Goal: Transaction & Acquisition: Purchase product/service

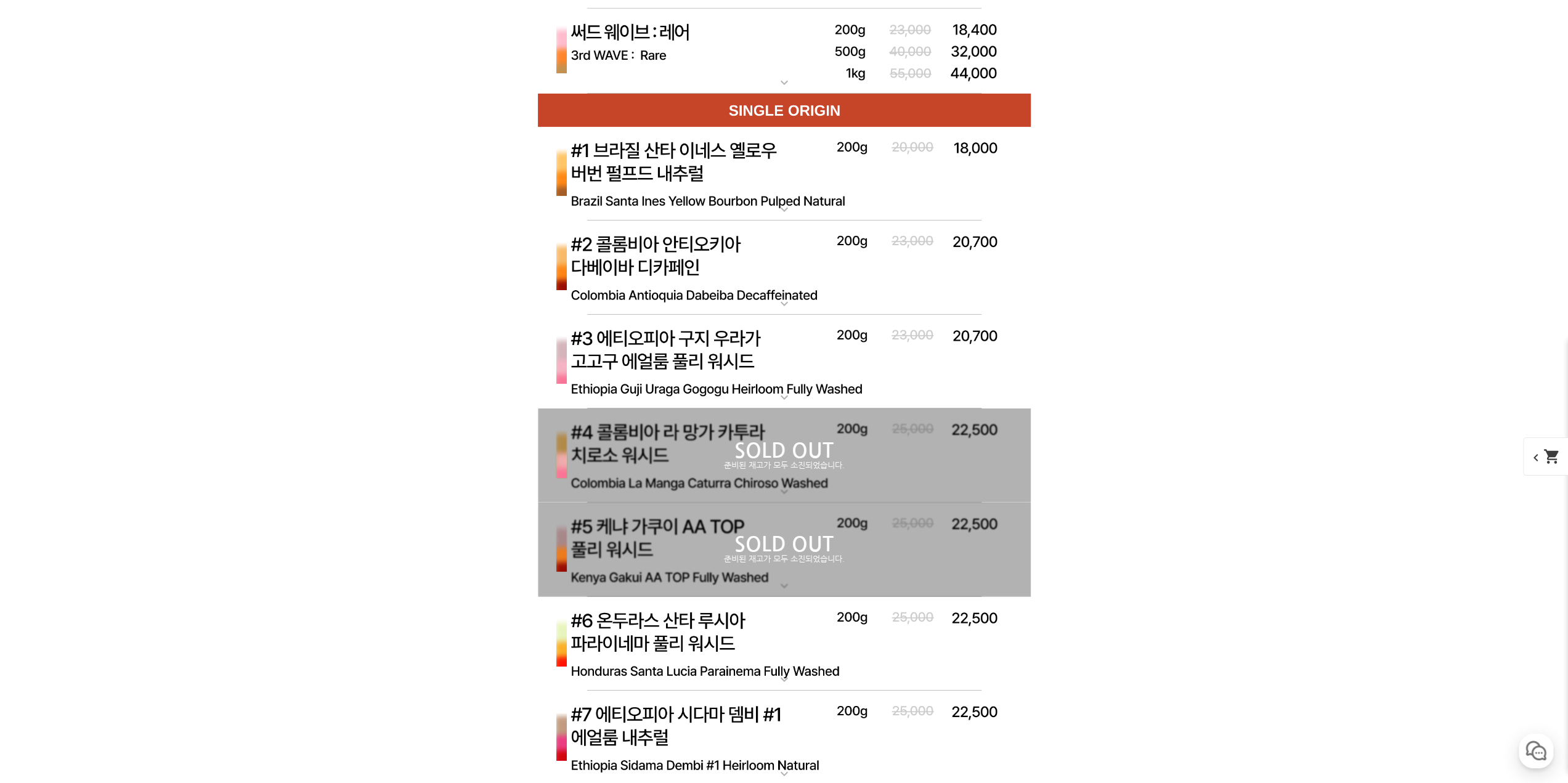
scroll to position [4190, 0]
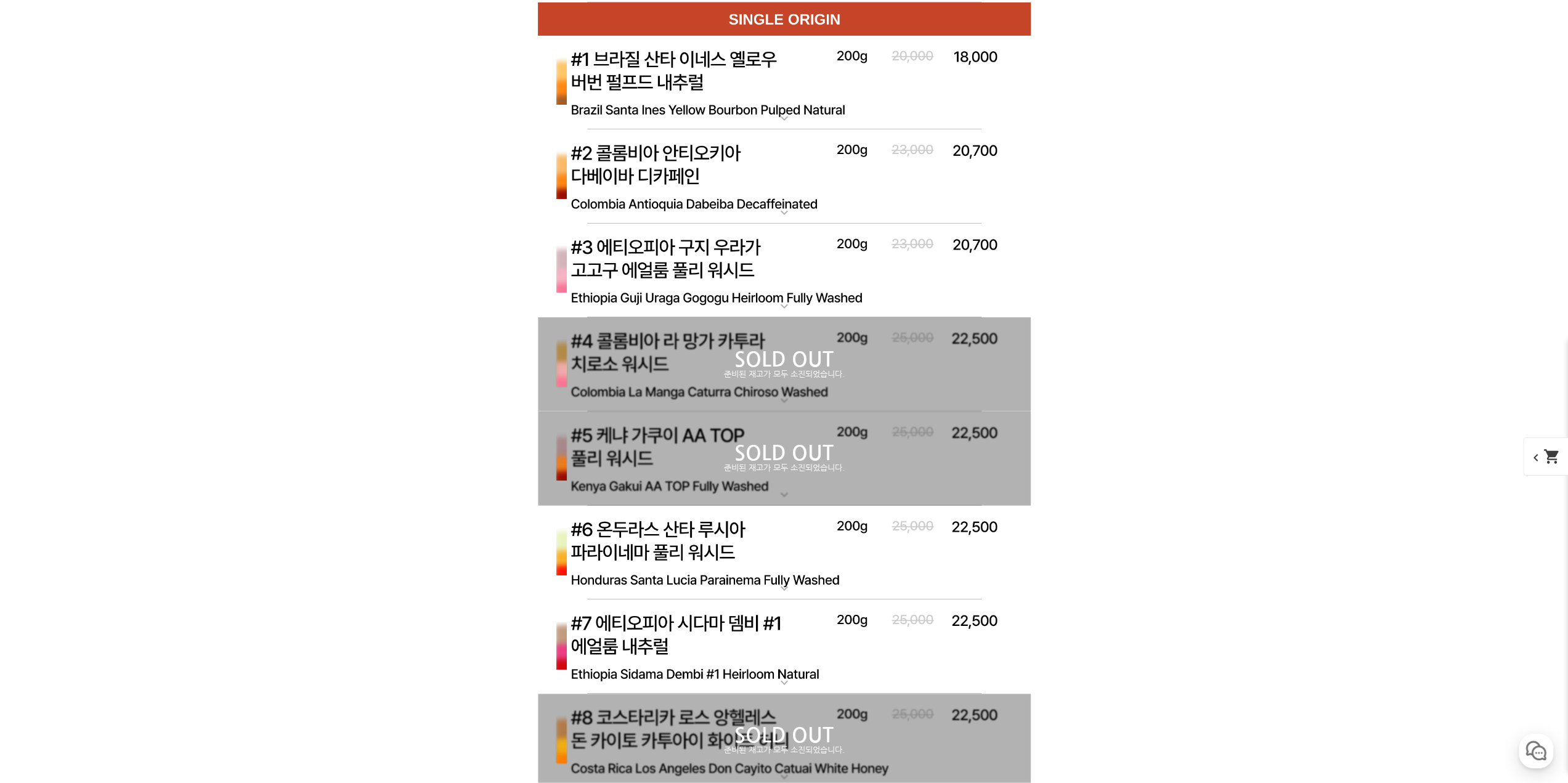
click at [662, 445] on p "SOLD OUT" at bounding box center [784, 454] width 493 height 20
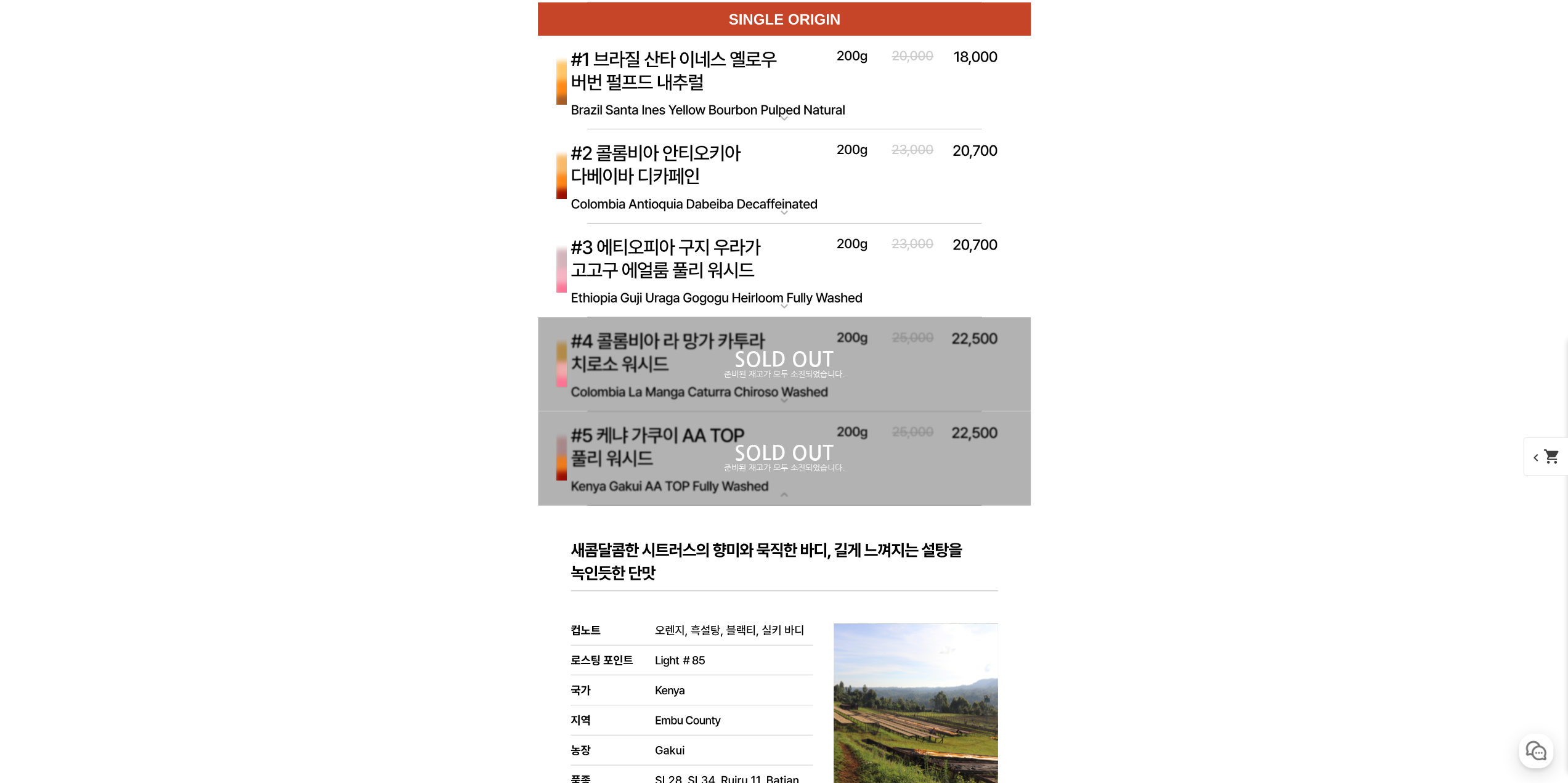
click at [642, 488] on div "SOLD OUT 준비된 재고가 모두 소진되었습니다." at bounding box center [784, 458] width 493 height 94
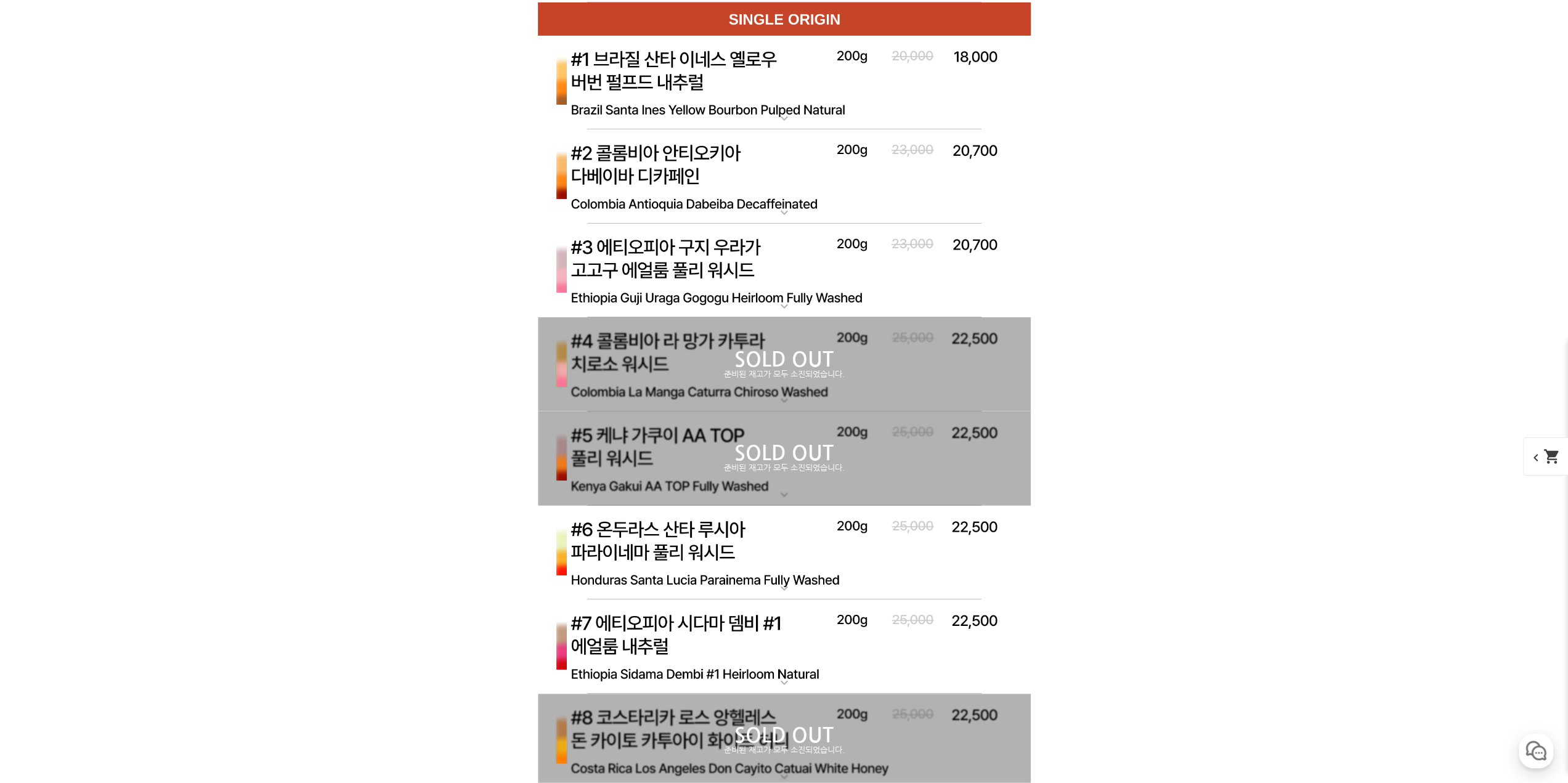
click at [650, 470] on div "SOLD OUT 준비된 재고가 모두 소진되었습니다." at bounding box center [784, 458] width 493 height 94
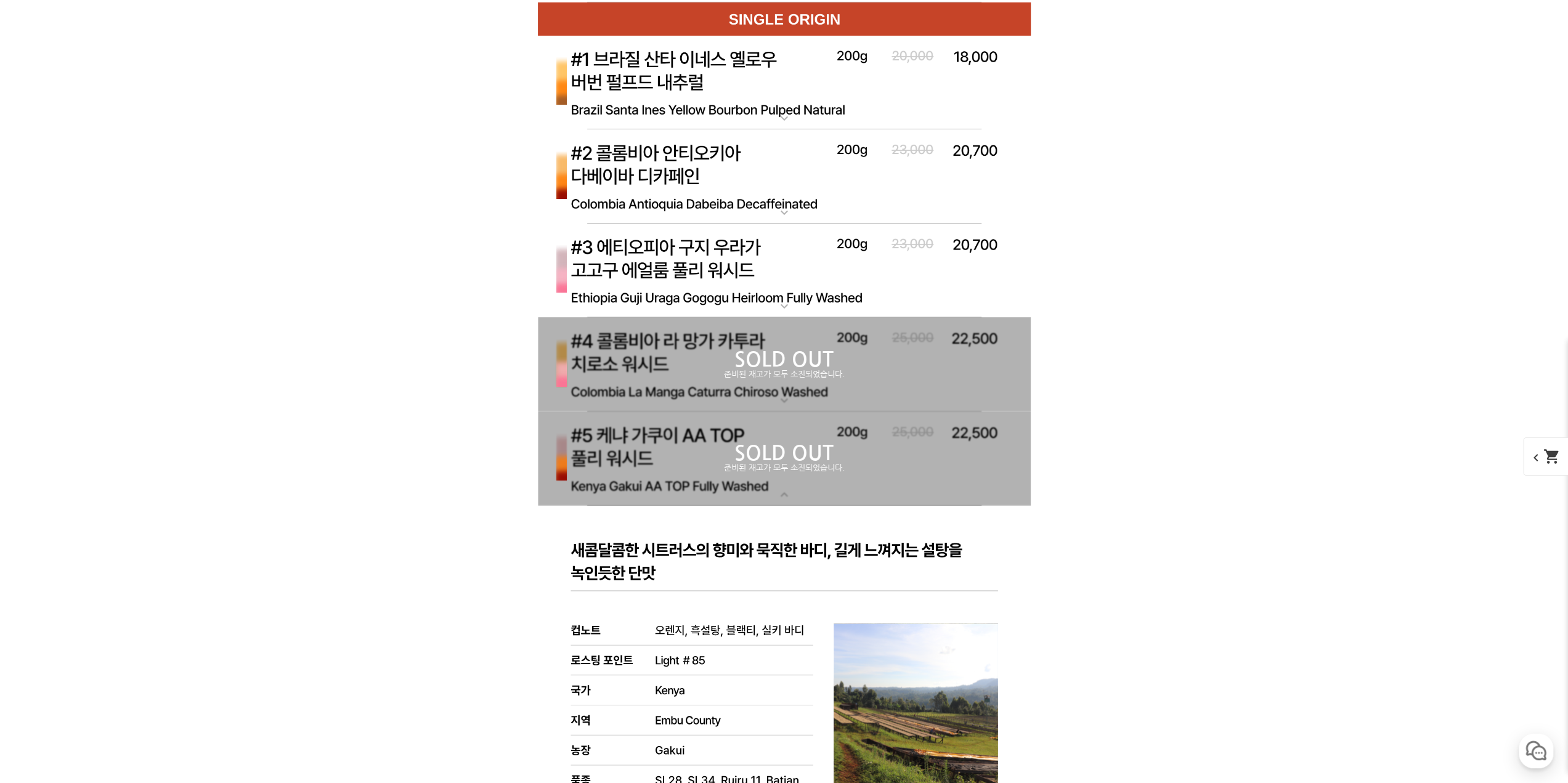
click at [650, 471] on p "준비된 재고가 모두 소진되었습니다." at bounding box center [784, 468] width 493 height 10
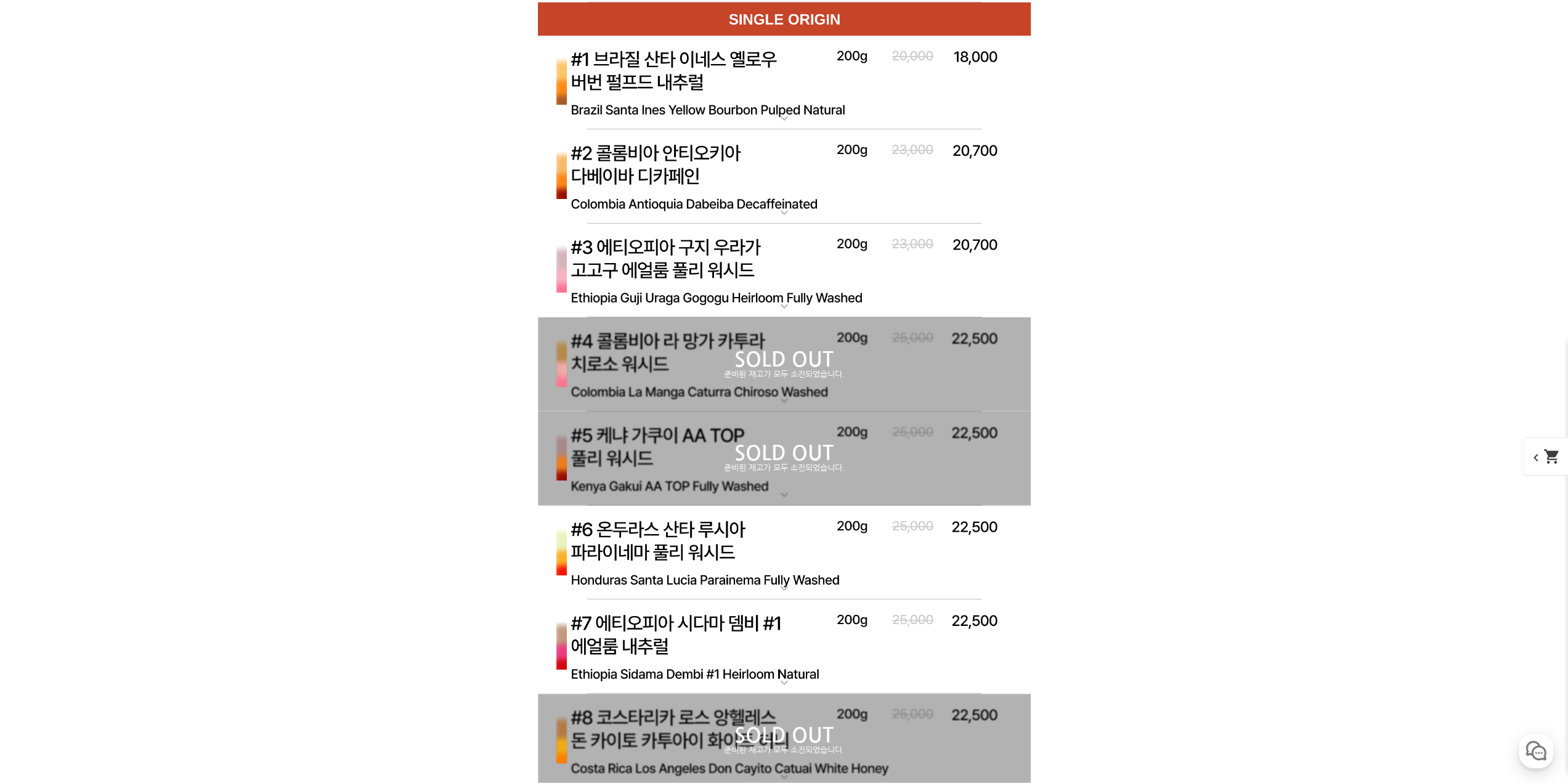
click at [647, 378] on p "준비된 재고가 모두 소진되었습니다." at bounding box center [784, 375] width 493 height 10
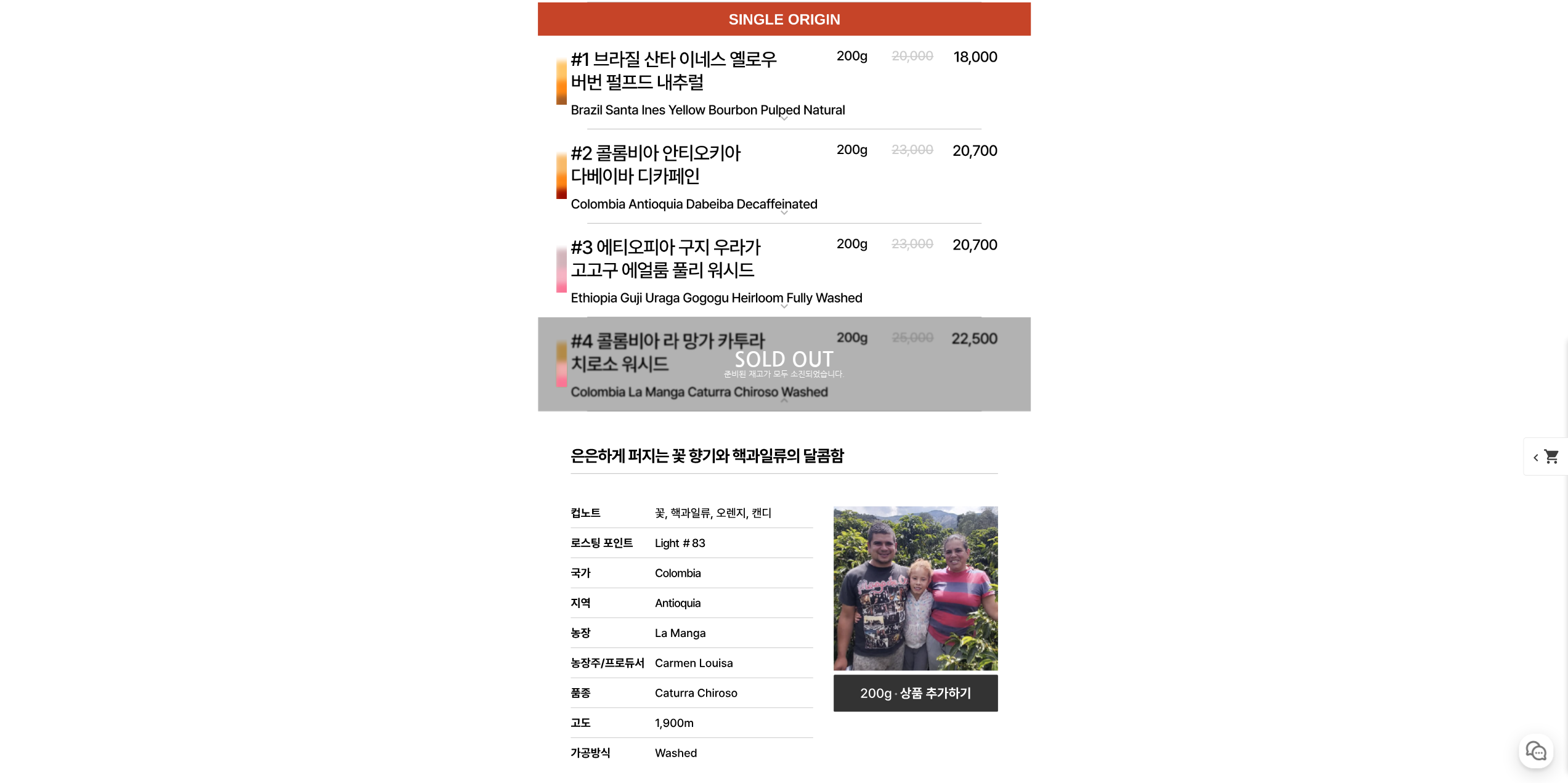
click at [647, 378] on p "준비된 재고가 모두 소진되었습니다." at bounding box center [784, 375] width 493 height 10
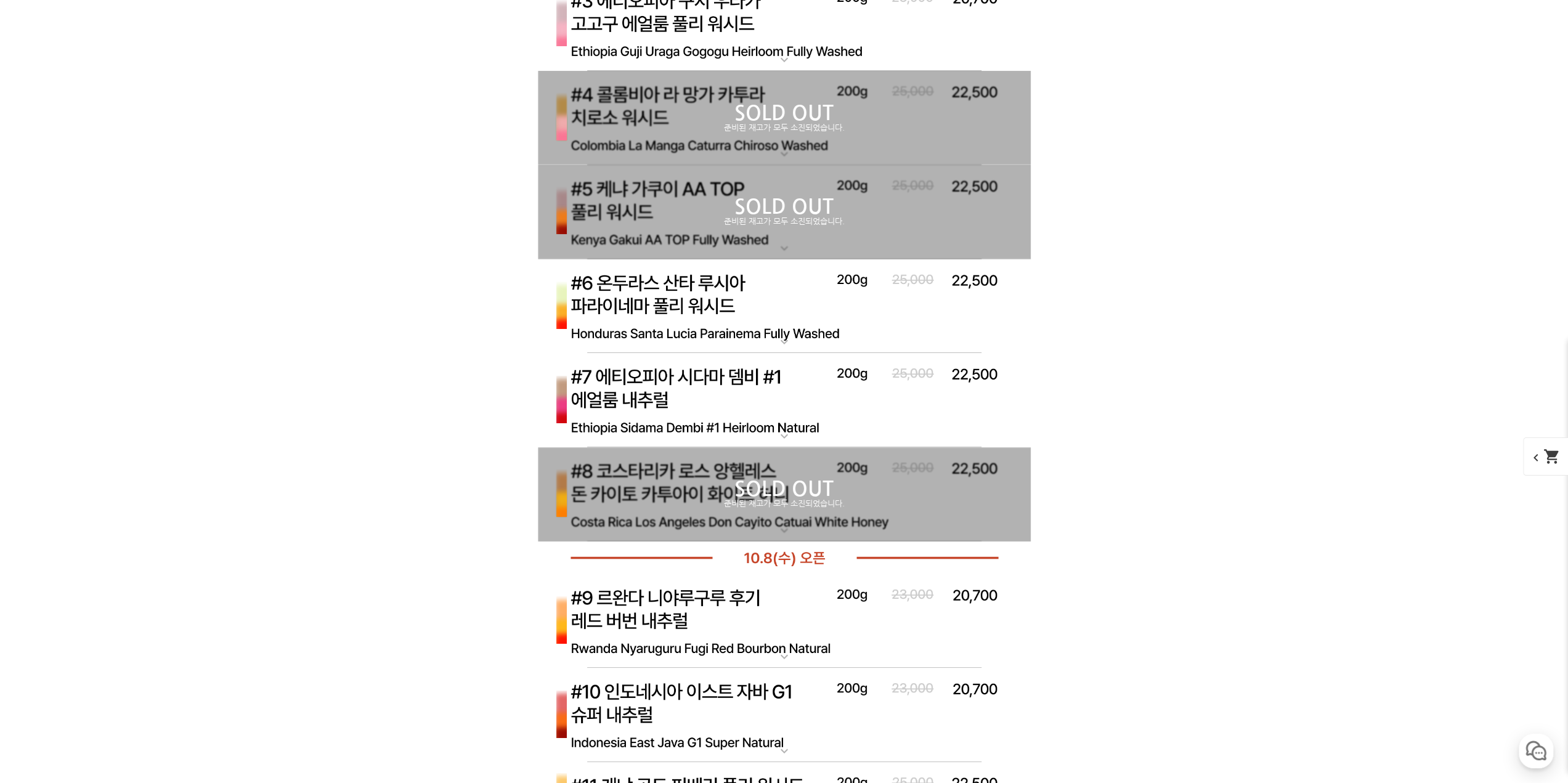
click at [680, 465] on div "SOLD OUT 준비된 재고가 모두 소진되었습니다." at bounding box center [784, 494] width 493 height 94
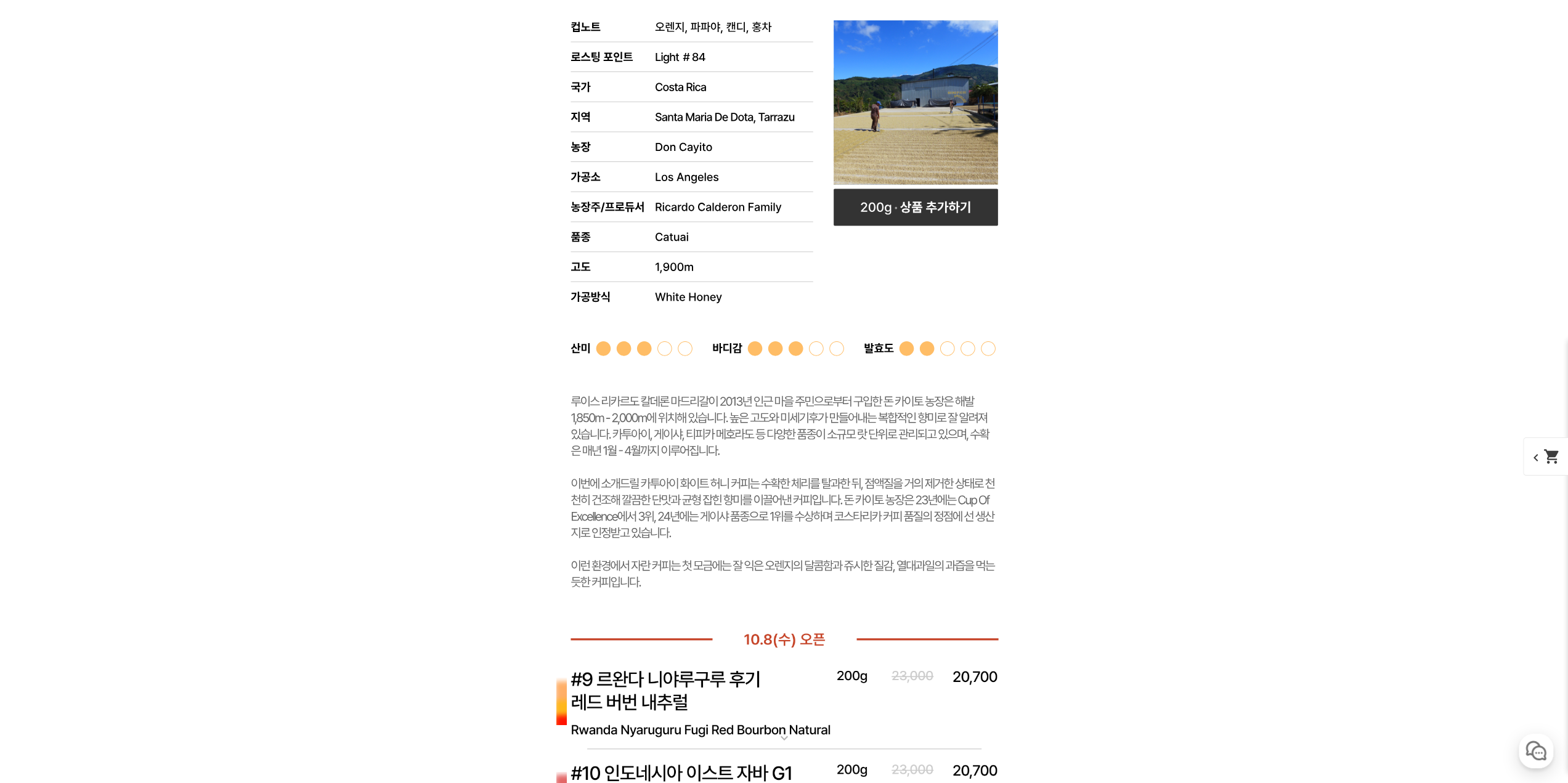
scroll to position [4745, 0]
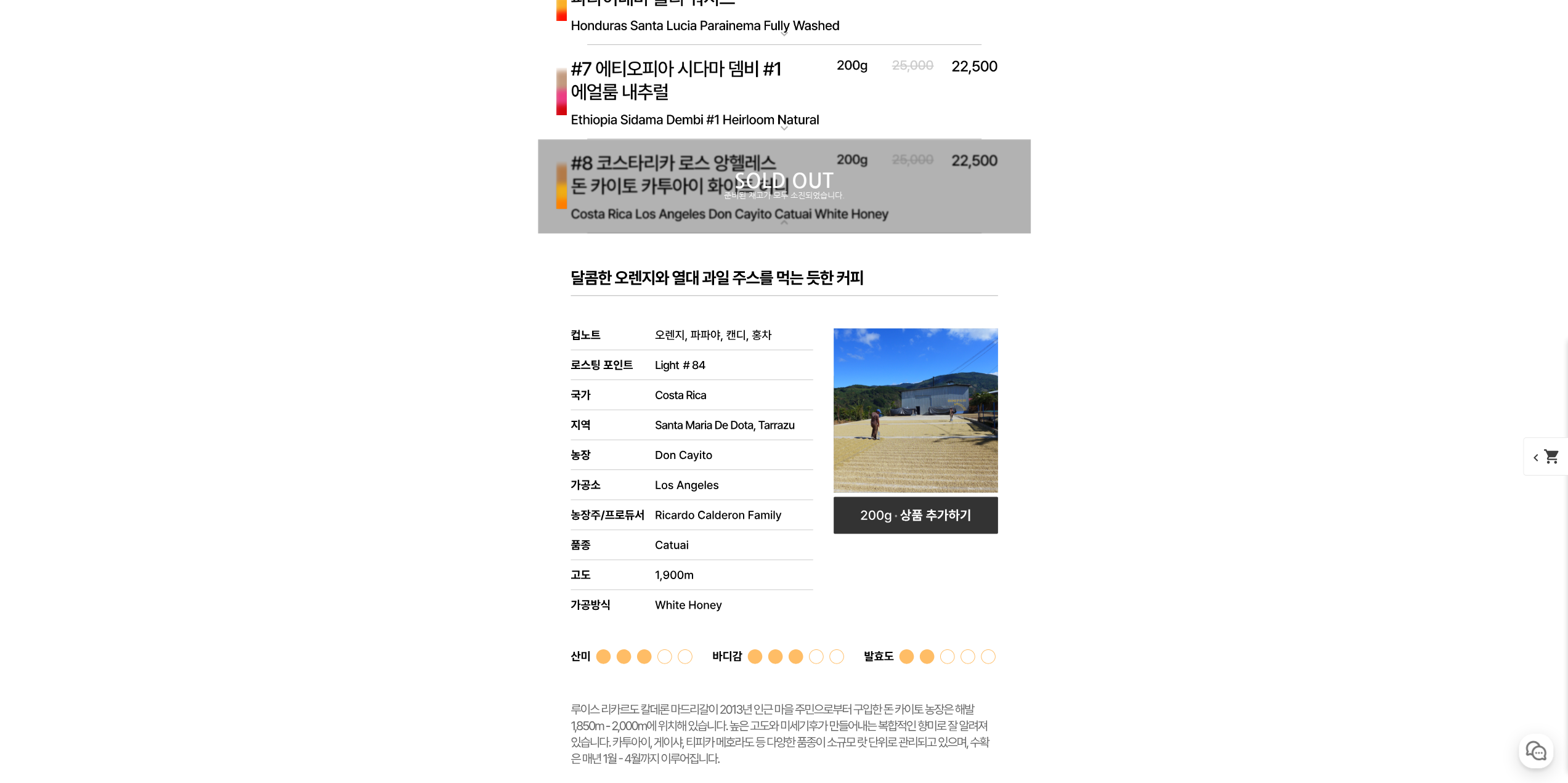
click at [674, 190] on p "SOLD OUT" at bounding box center [784, 181] width 493 height 20
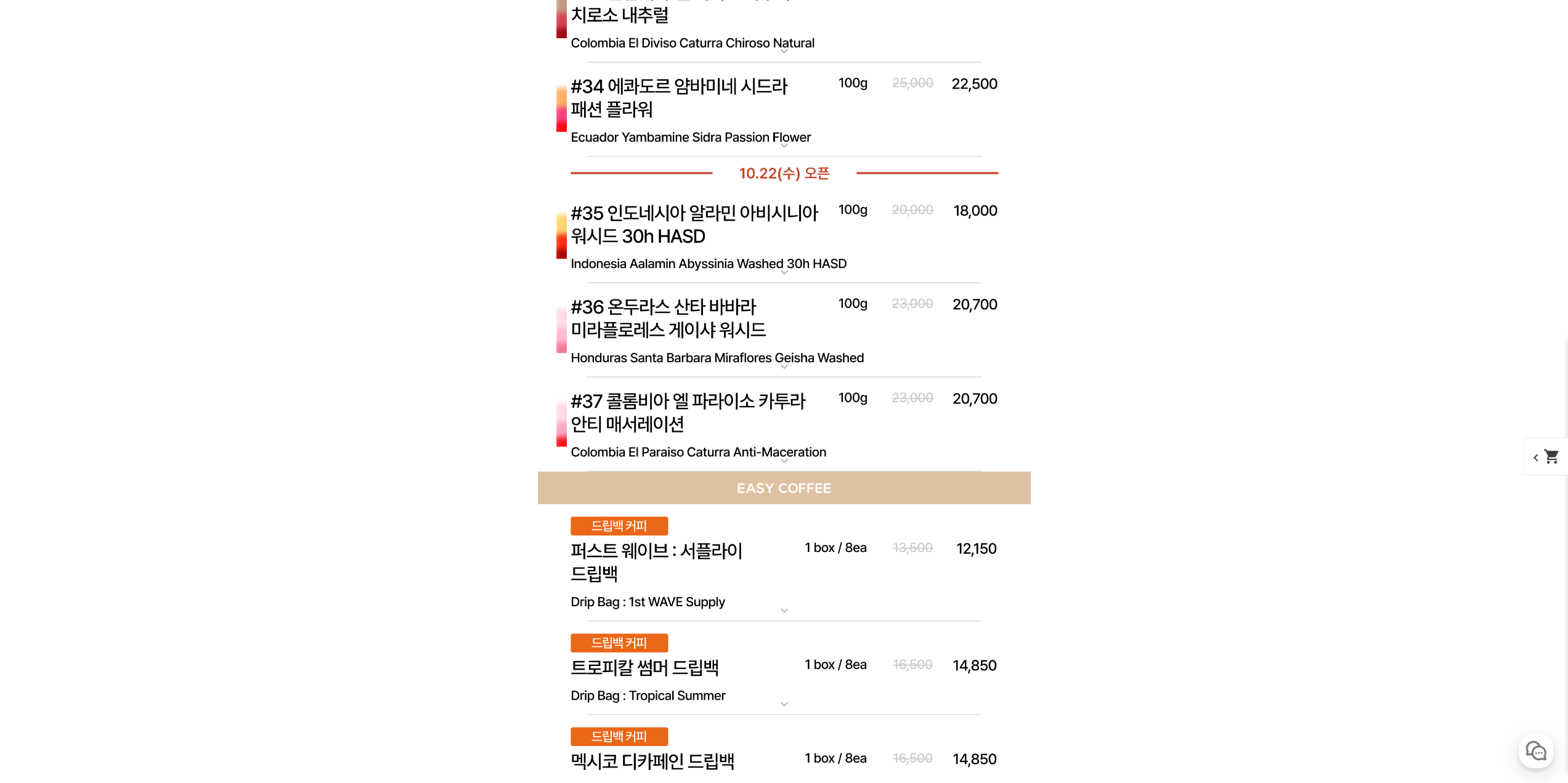
scroll to position [6717, 0]
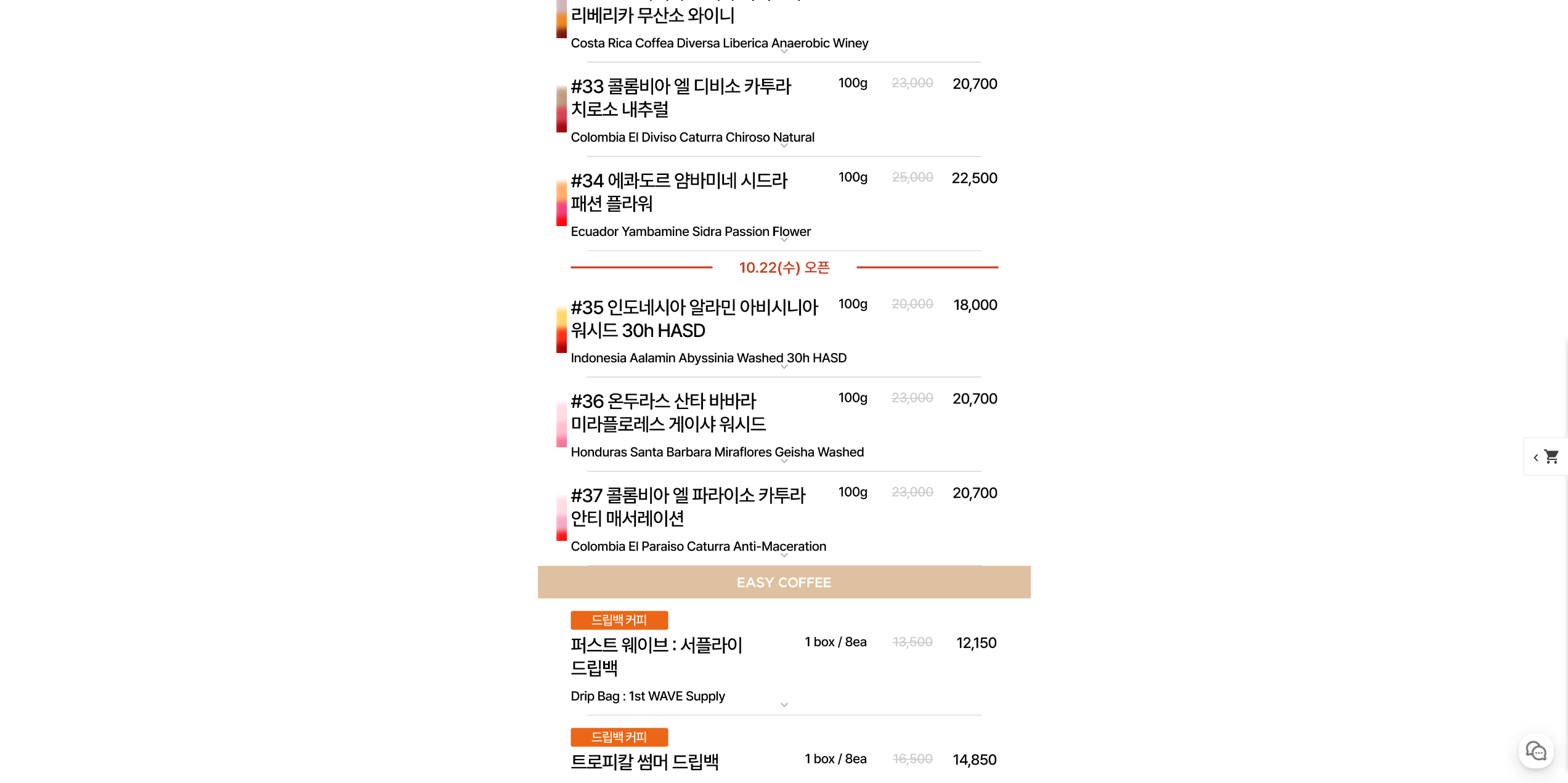
click at [709, 474] on p "[10.22 오픈] #37 콜롬비아 엘 파라이소 카투라 안티 매서레이션" at bounding box center [784, 476] width 493 height 10
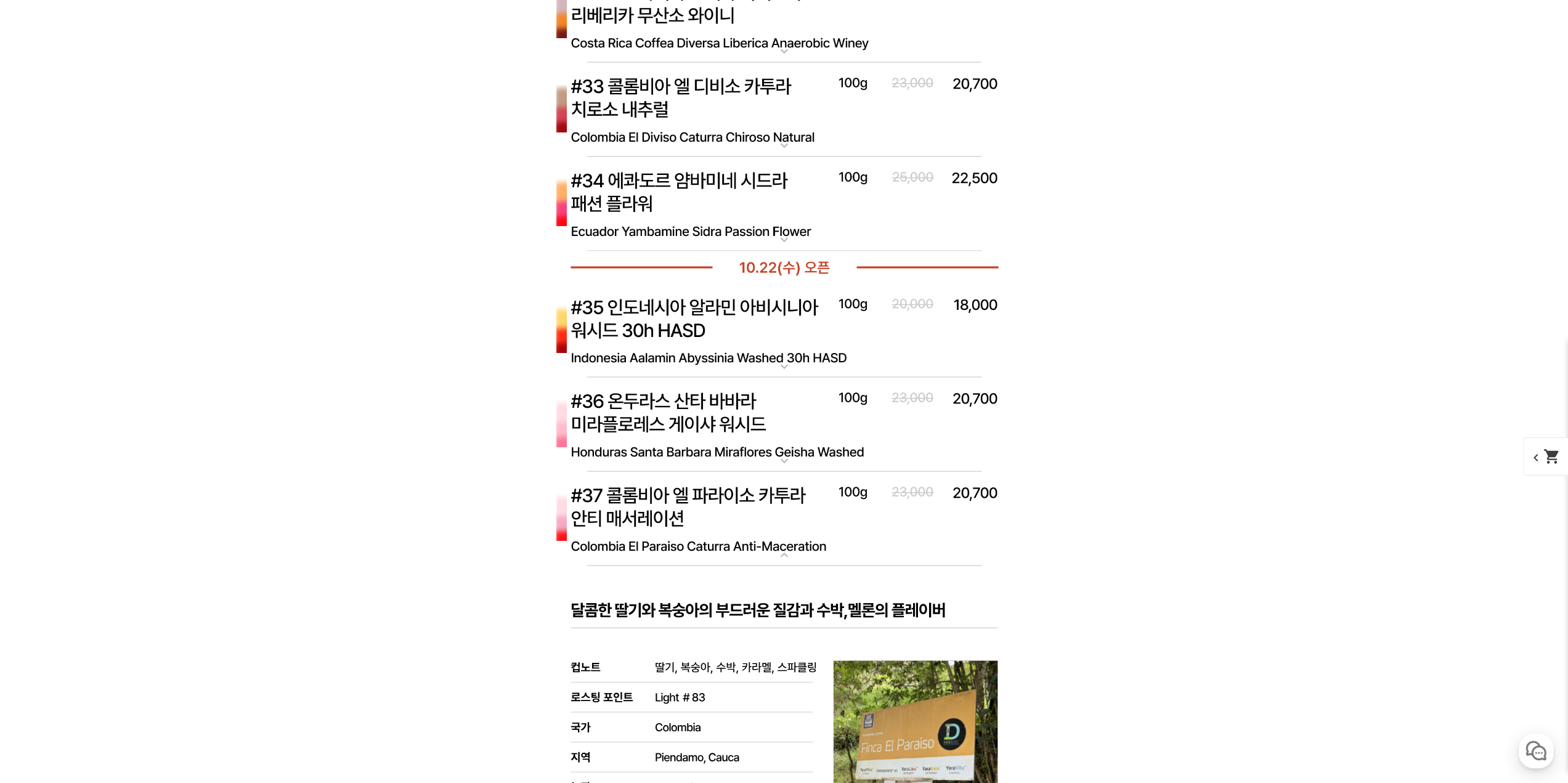
click at [709, 474] on p "[10.22 오픈] #37 콜롬비아 엘 파라이소 카투라 안티 매서레이션" at bounding box center [784, 476] width 493 height 10
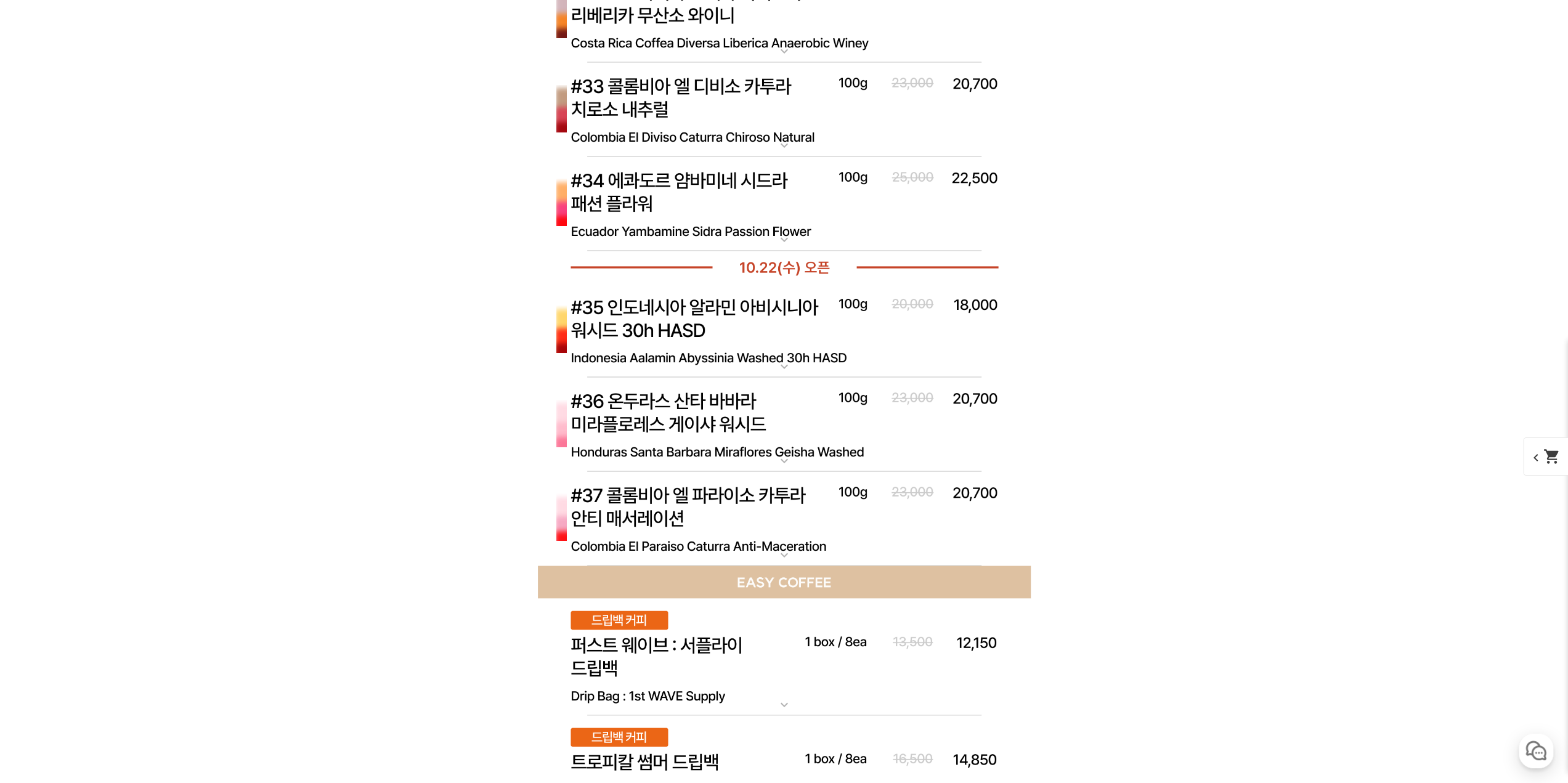
click at [722, 491] on img at bounding box center [784, 518] width 493 height 95
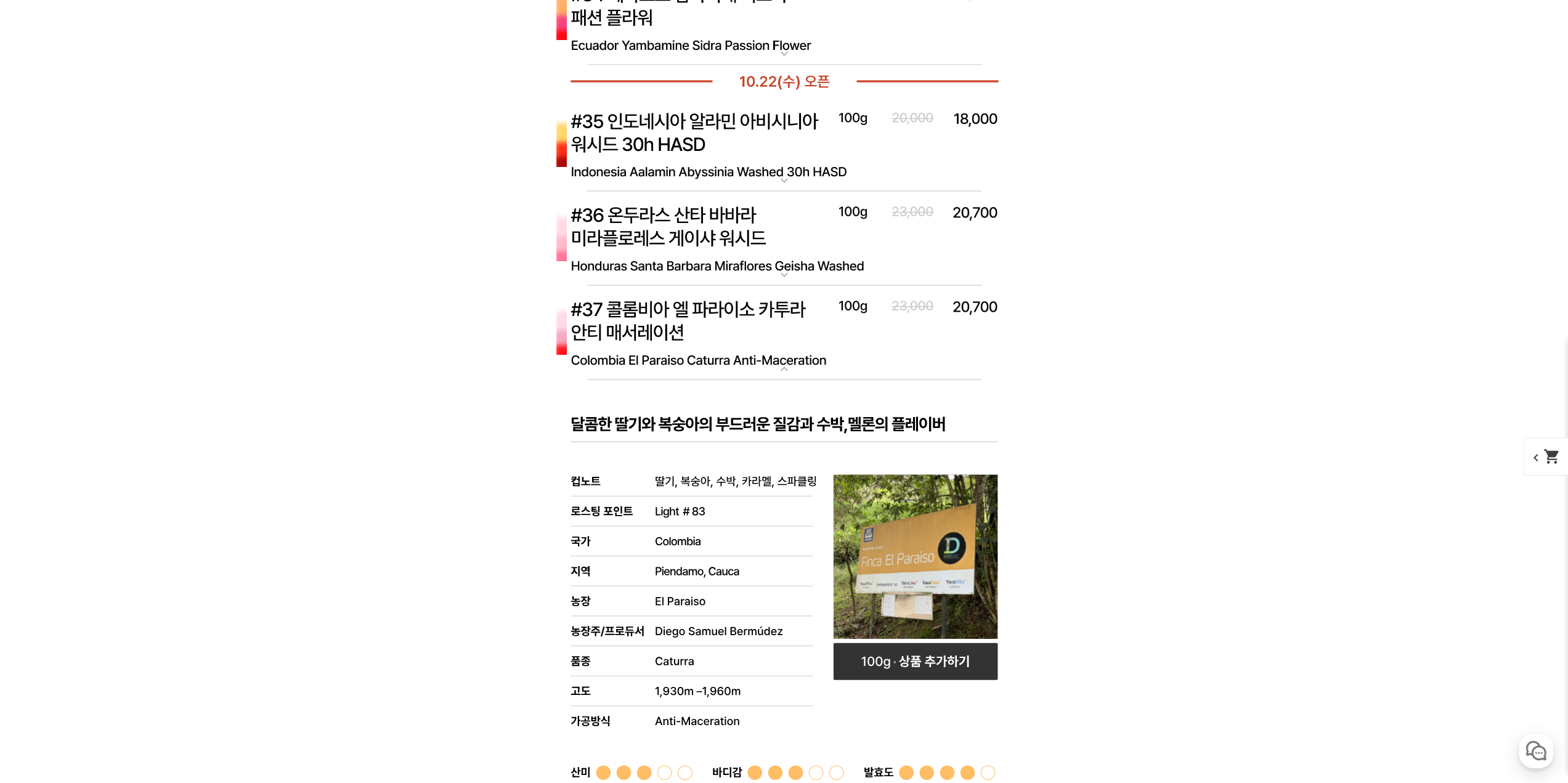
scroll to position [6902, 0]
click at [784, 331] on img at bounding box center [784, 334] width 493 height 95
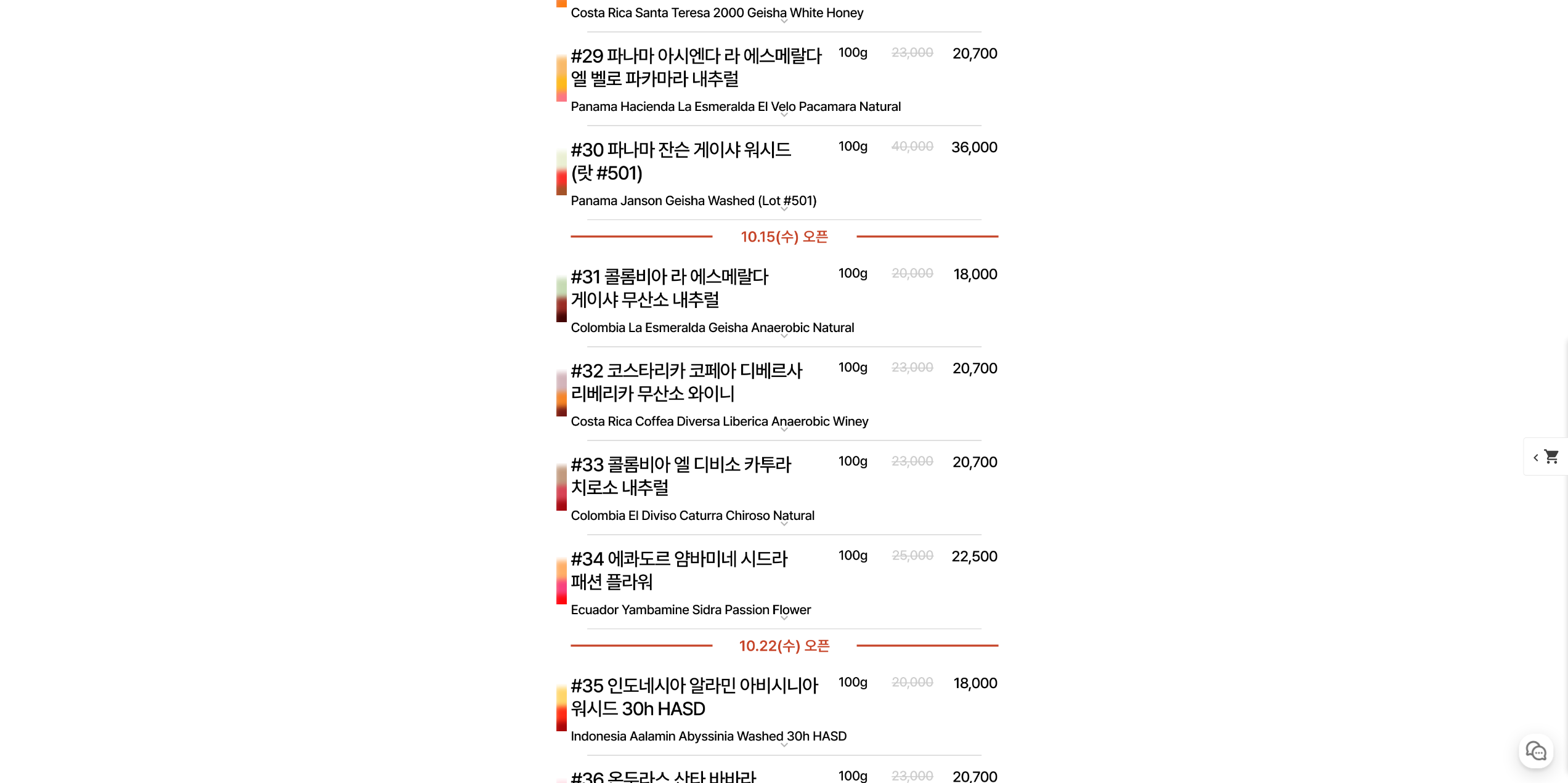
scroll to position [6286, 0]
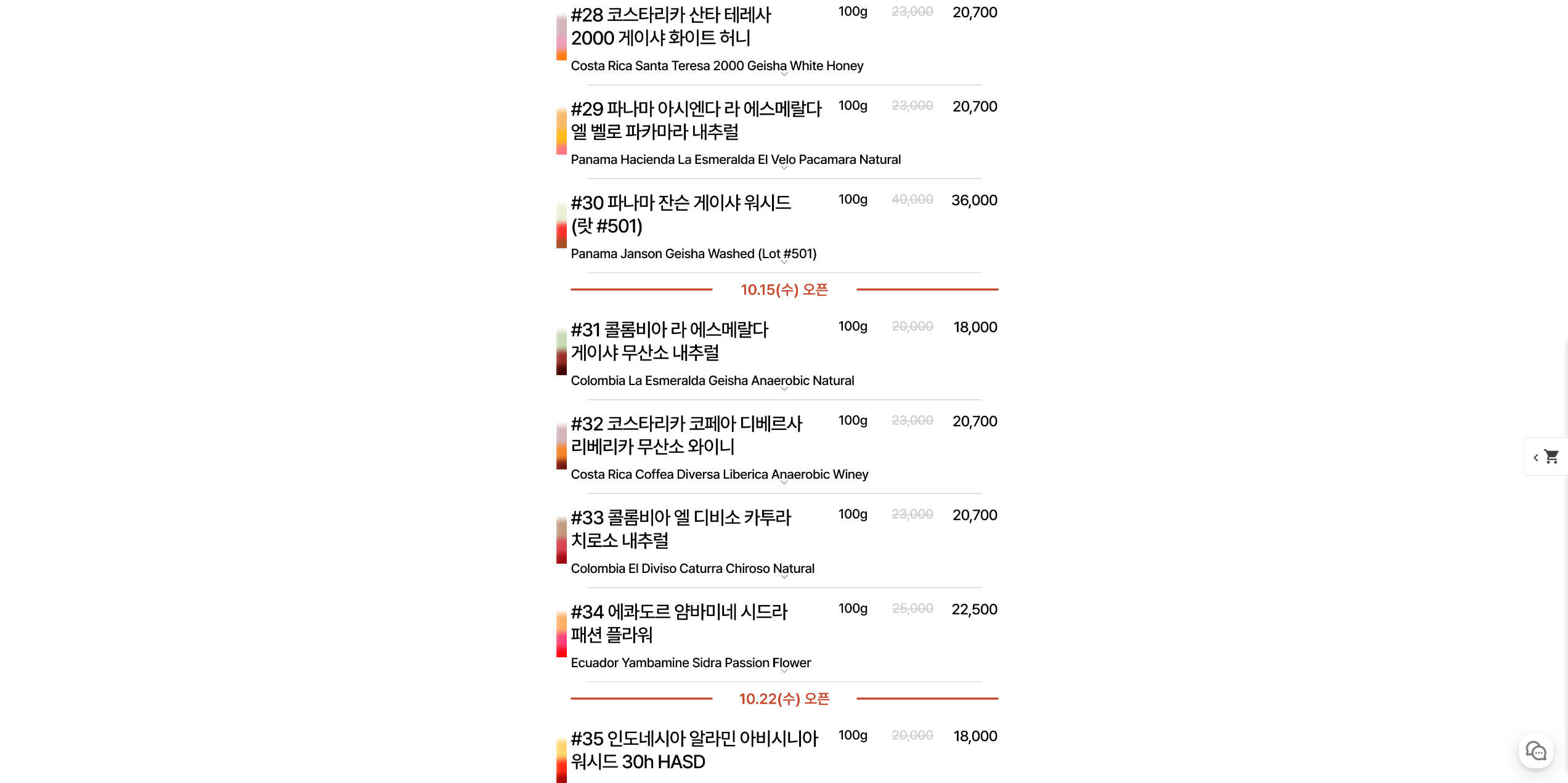
click at [740, 369] on img at bounding box center [784, 353] width 493 height 95
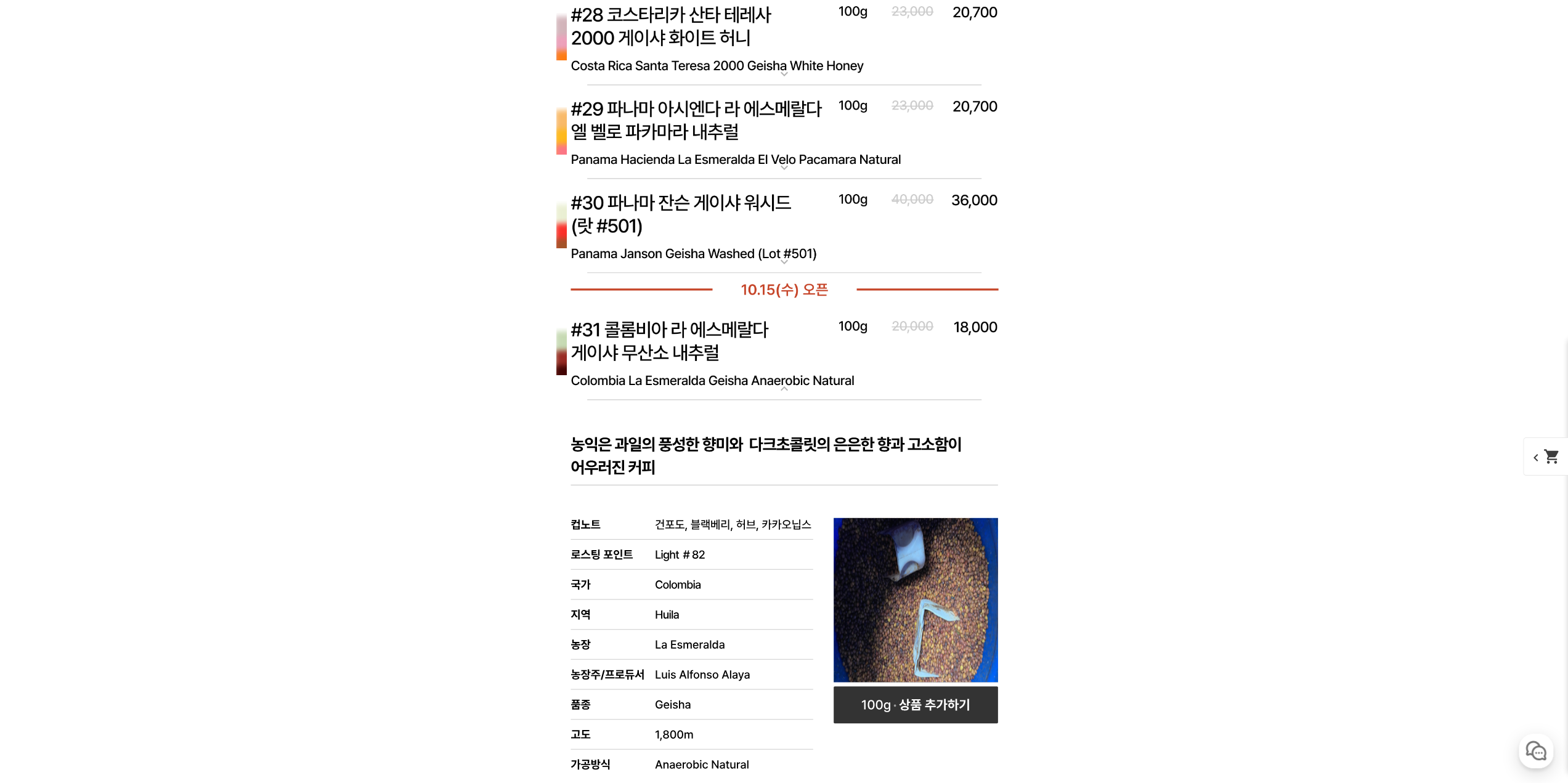
click at [746, 356] on img at bounding box center [784, 353] width 493 height 95
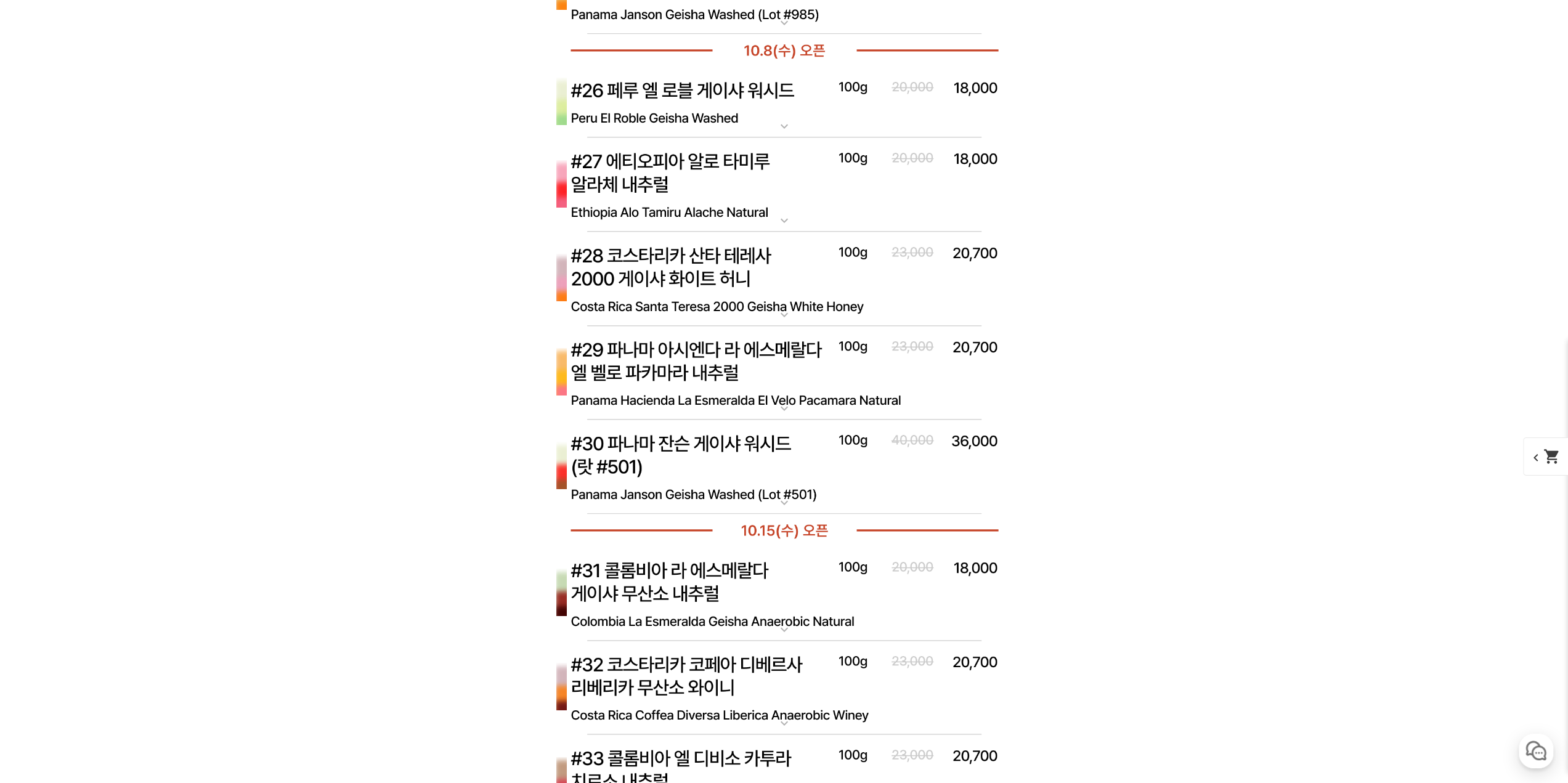
scroll to position [6040, 0]
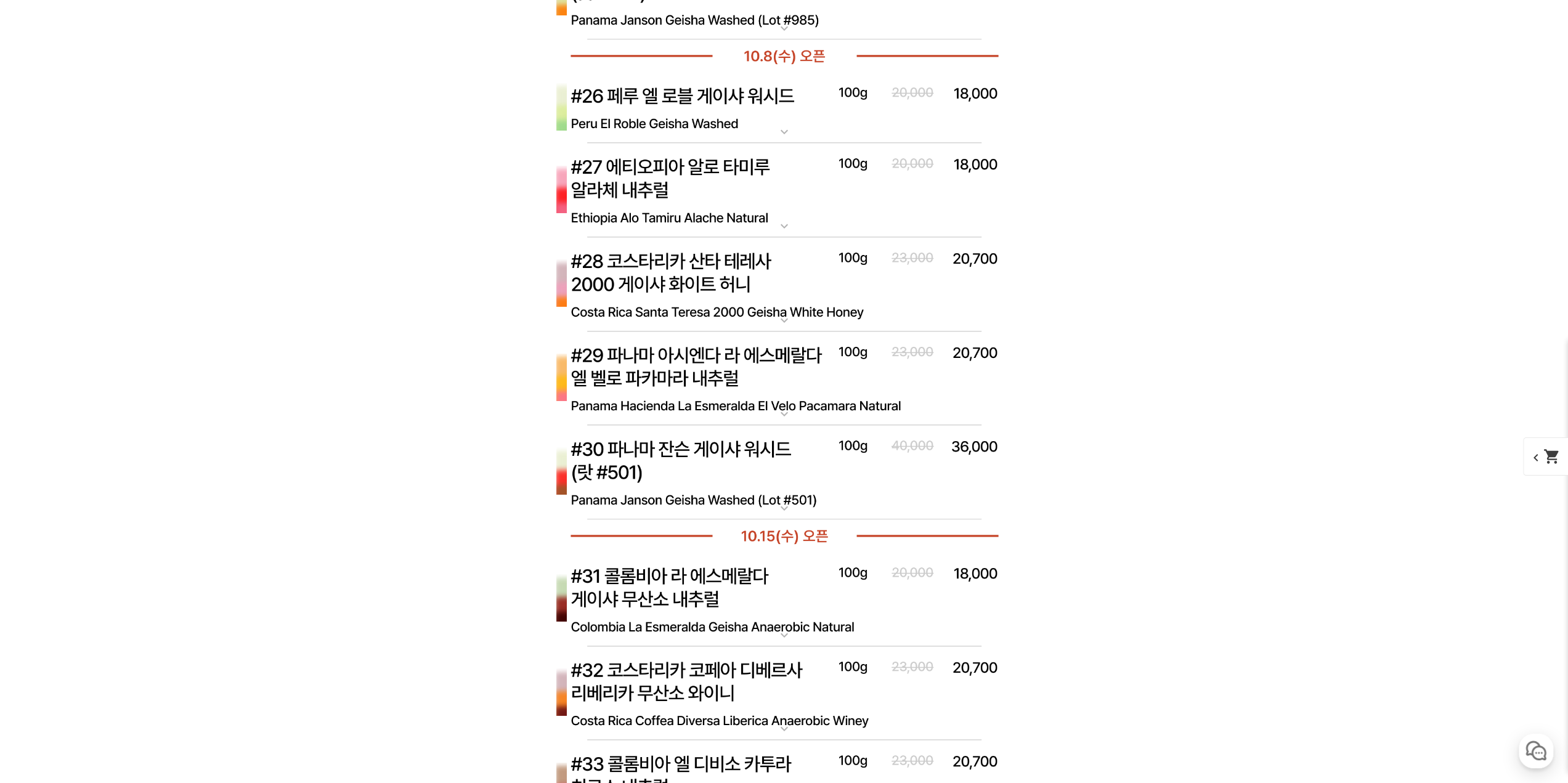
click at [734, 392] on img at bounding box center [784, 379] width 493 height 95
